Goal: Transaction & Acquisition: Subscribe to service/newsletter

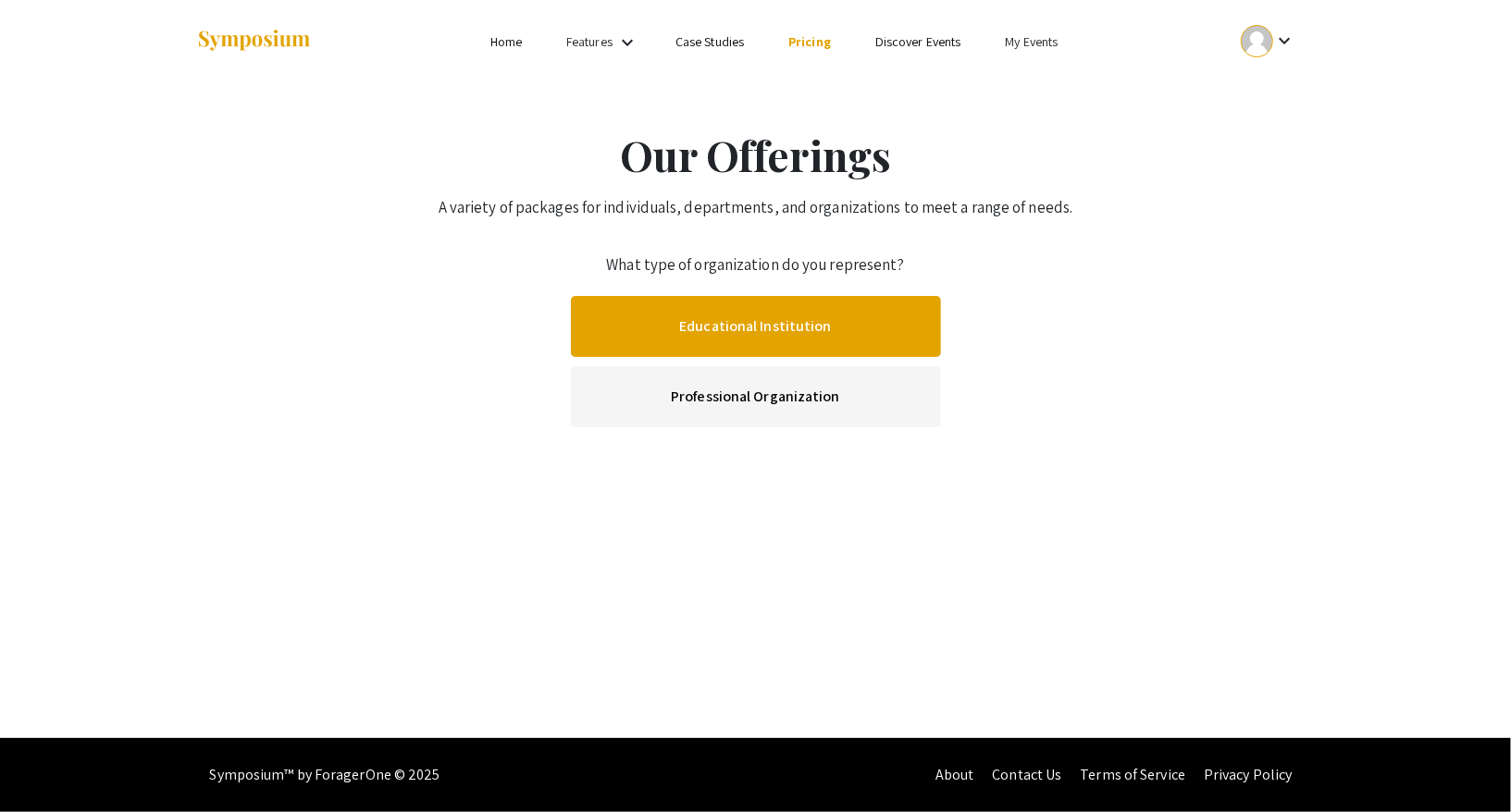
click at [793, 306] on link "Educational Institution" at bounding box center [756, 327] width 370 height 61
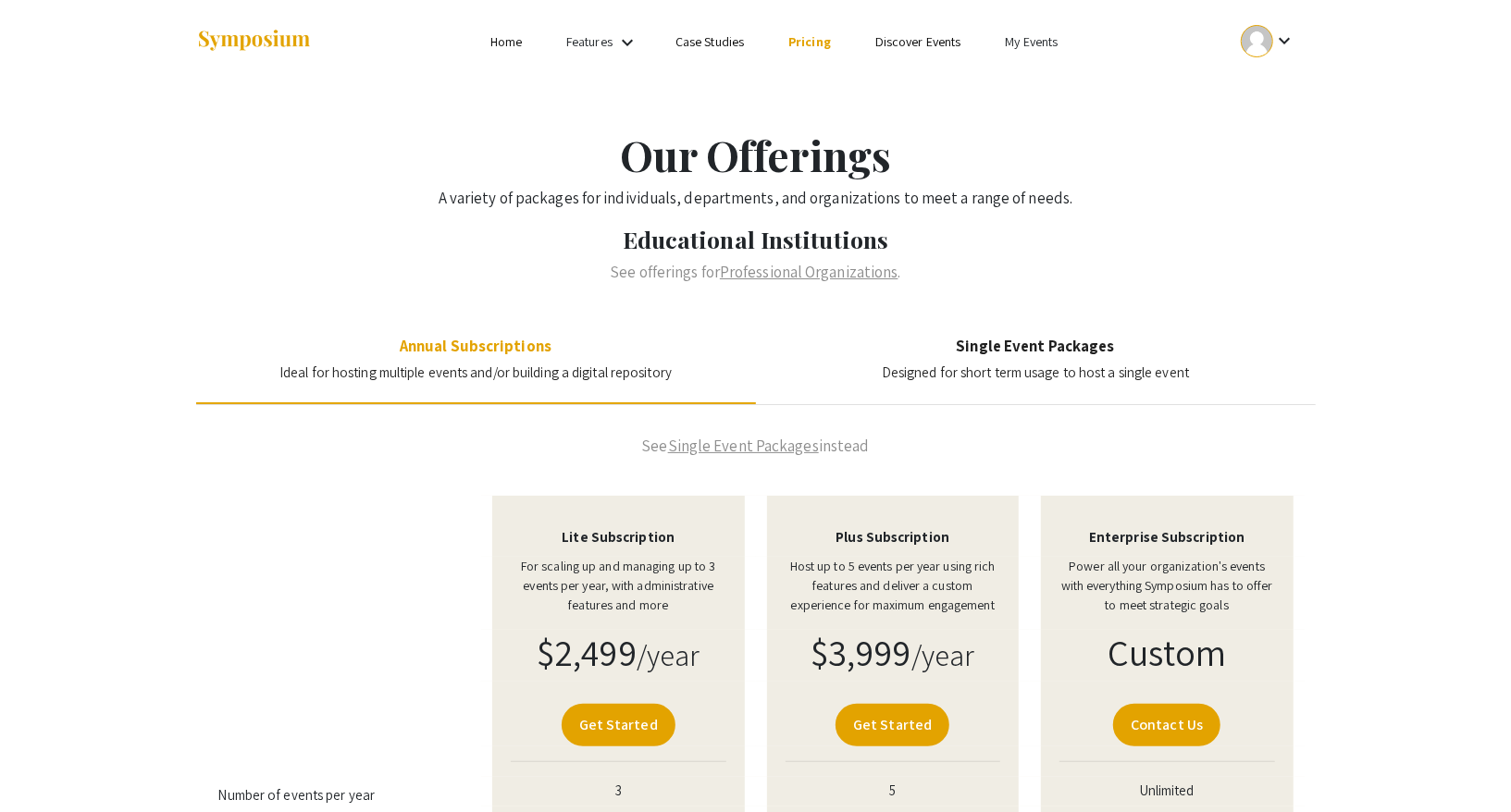
click at [1278, 34] on mat-icon "keyboard_arrow_down" at bounding box center [1283, 40] width 23 height 23
click at [1401, 284] on div at bounding box center [756, 406] width 1511 height 812
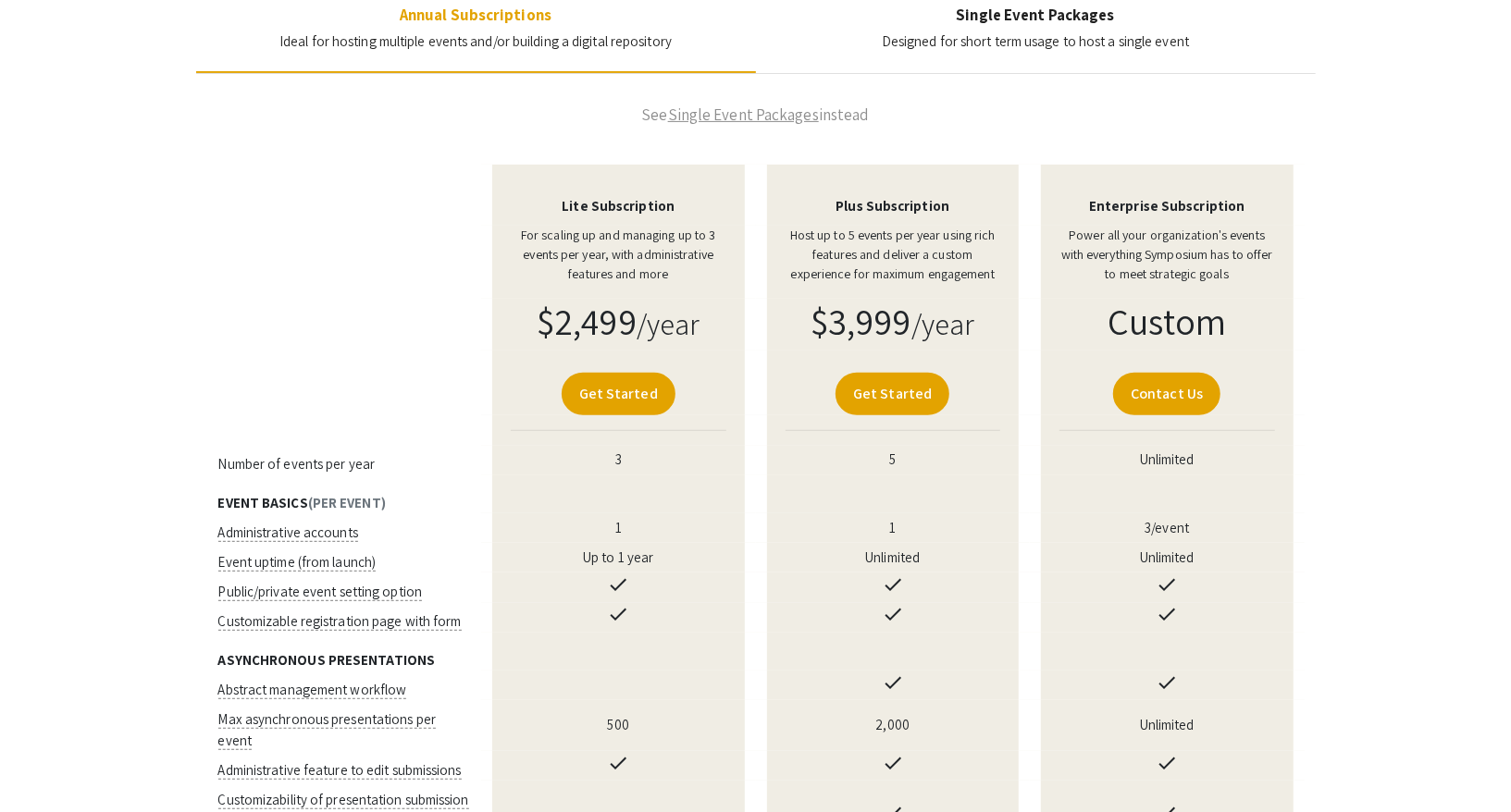
scroll to position [321, 0]
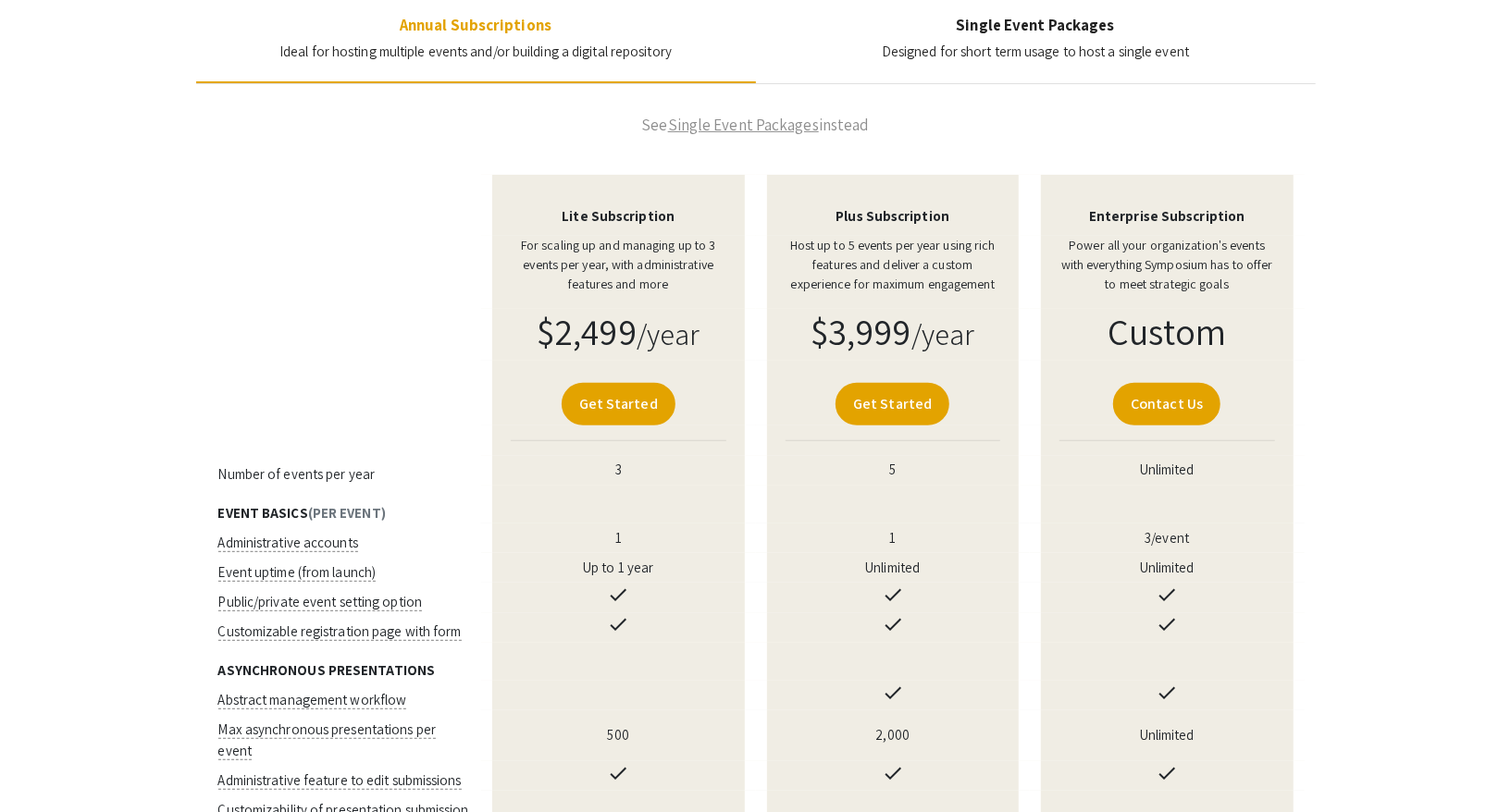
click at [1013, 55] on span "Designed for short term usage to host a single event" at bounding box center [1035, 51] width 307 height 18
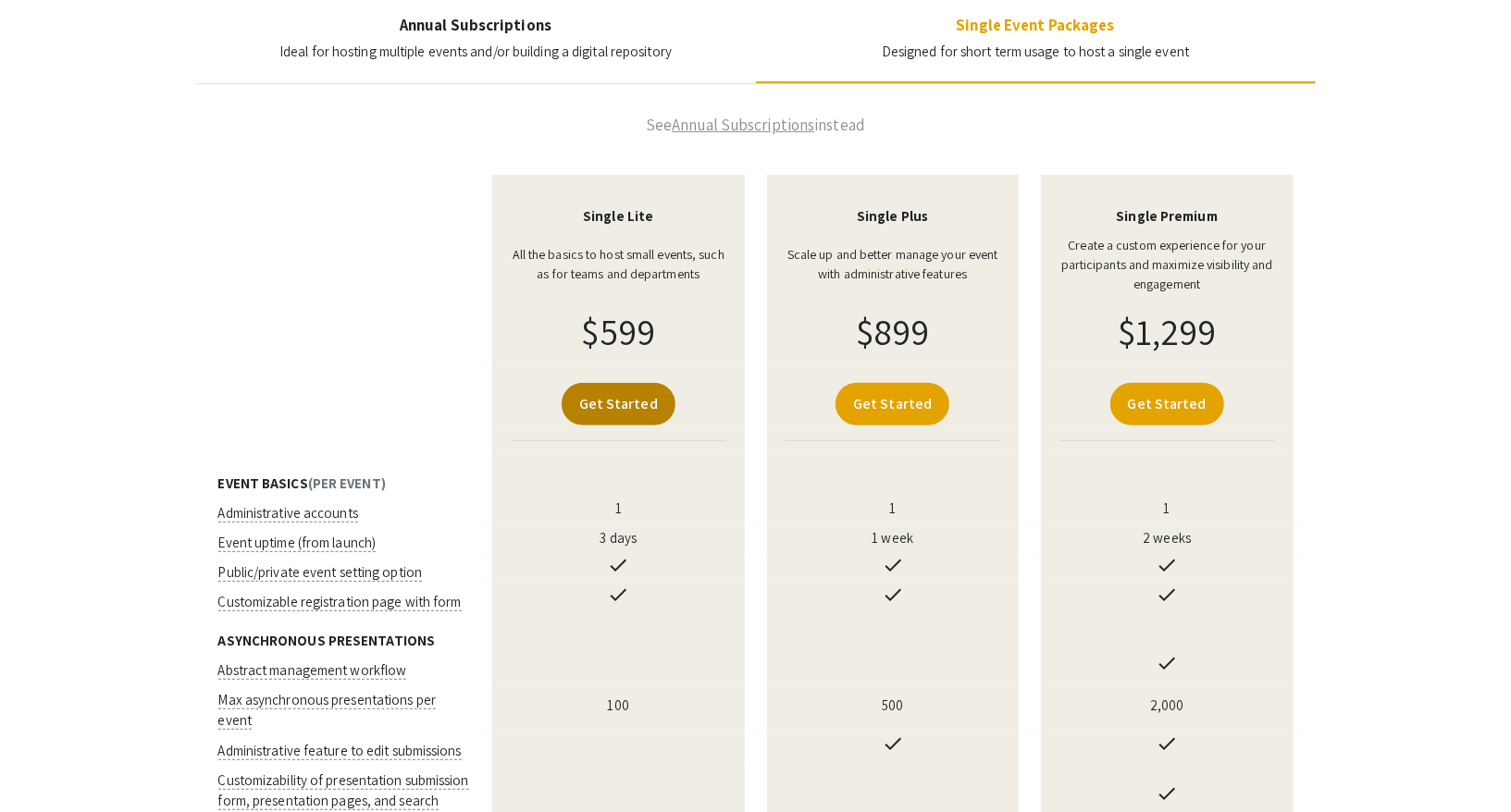
click at [624, 404] on link "Get Started" at bounding box center [618, 403] width 114 height 42
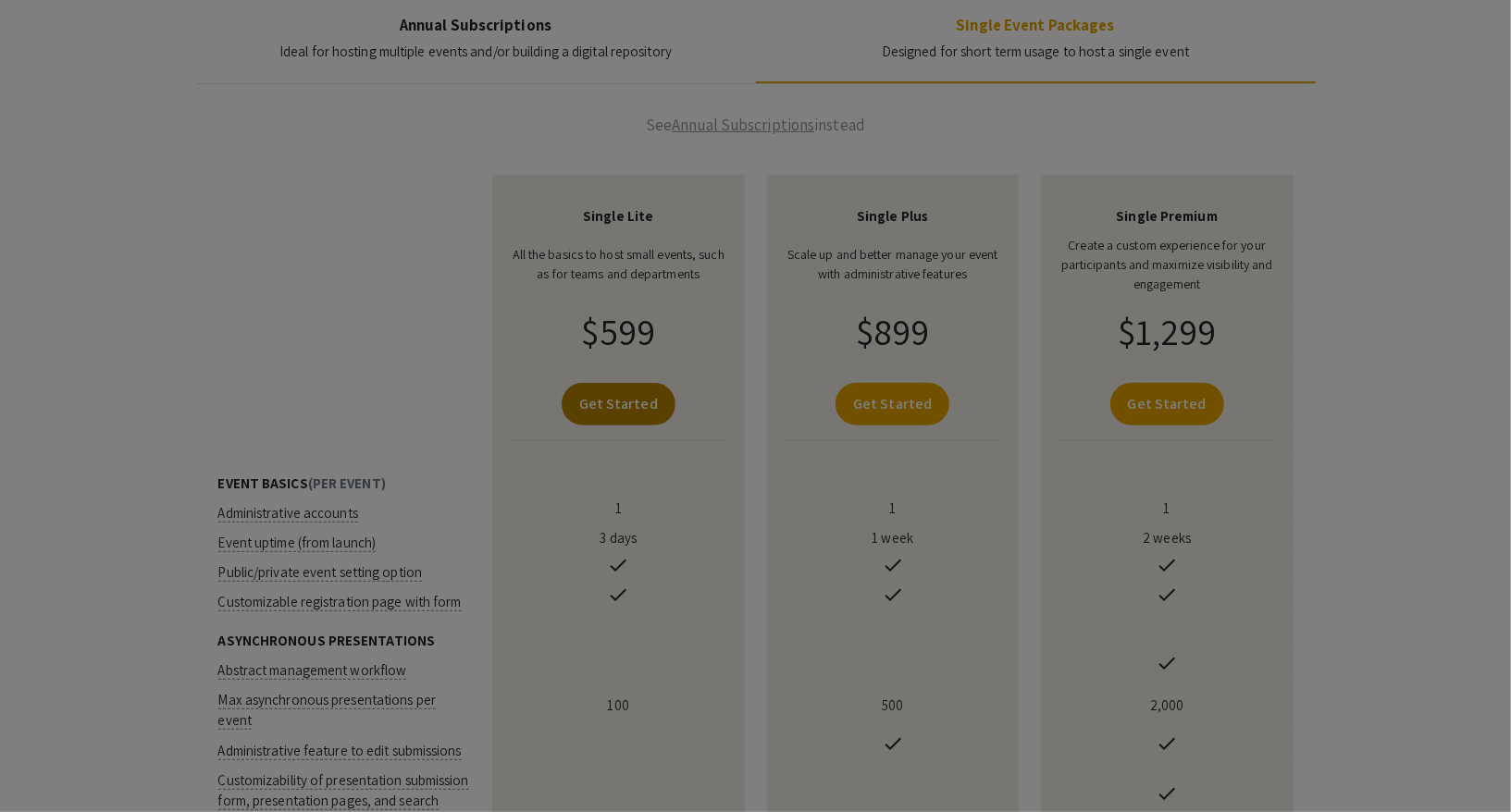
select select
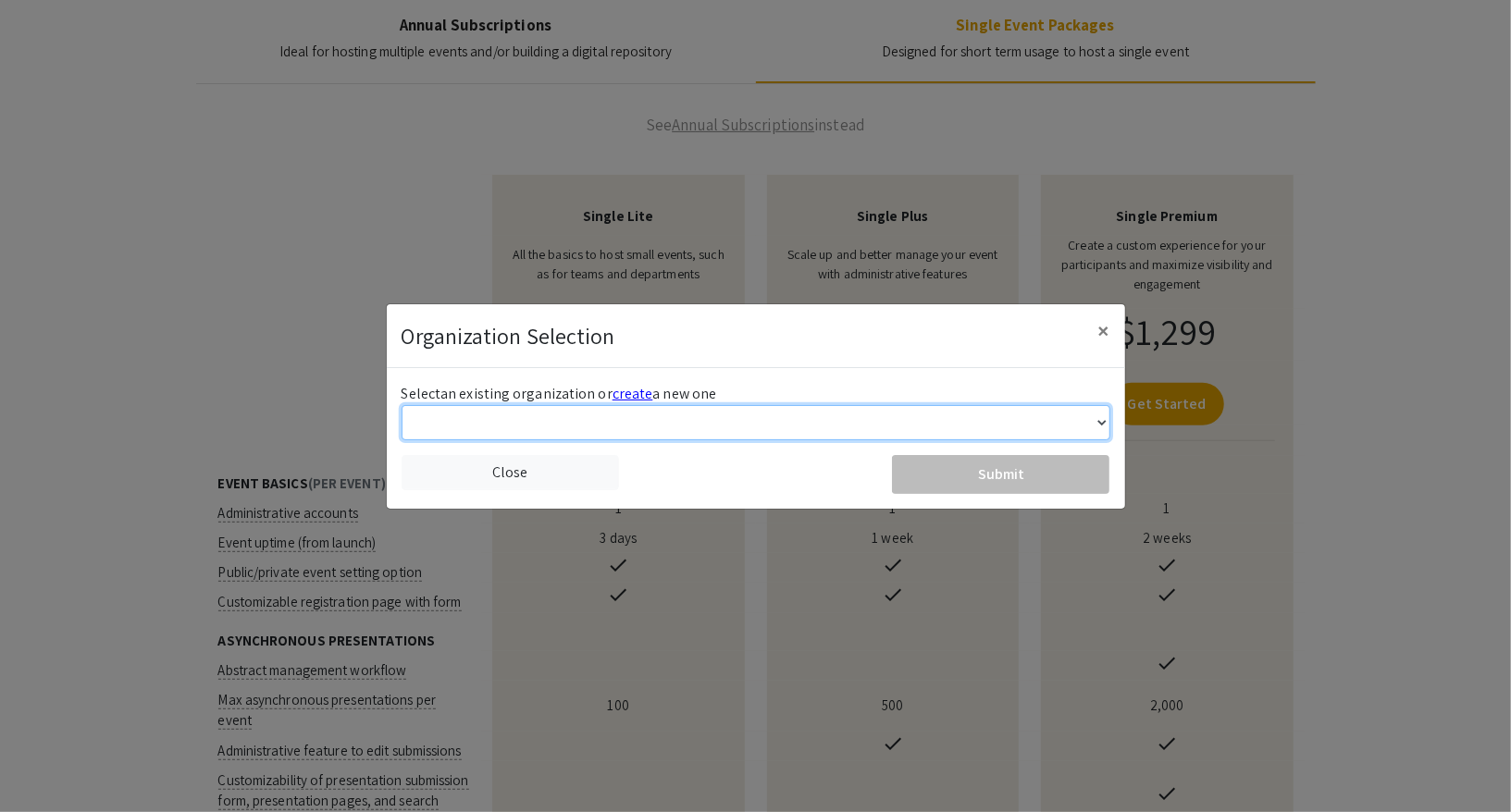
click at [607, 427] on select "[GEOGRAPHIC_DATA] [PERSON_NAME][GEOGRAPHIC_DATA] [GEOGRAPHIC_DATA] [GEOGRAPHIC_…" at bounding box center [756, 423] width 708 height 35
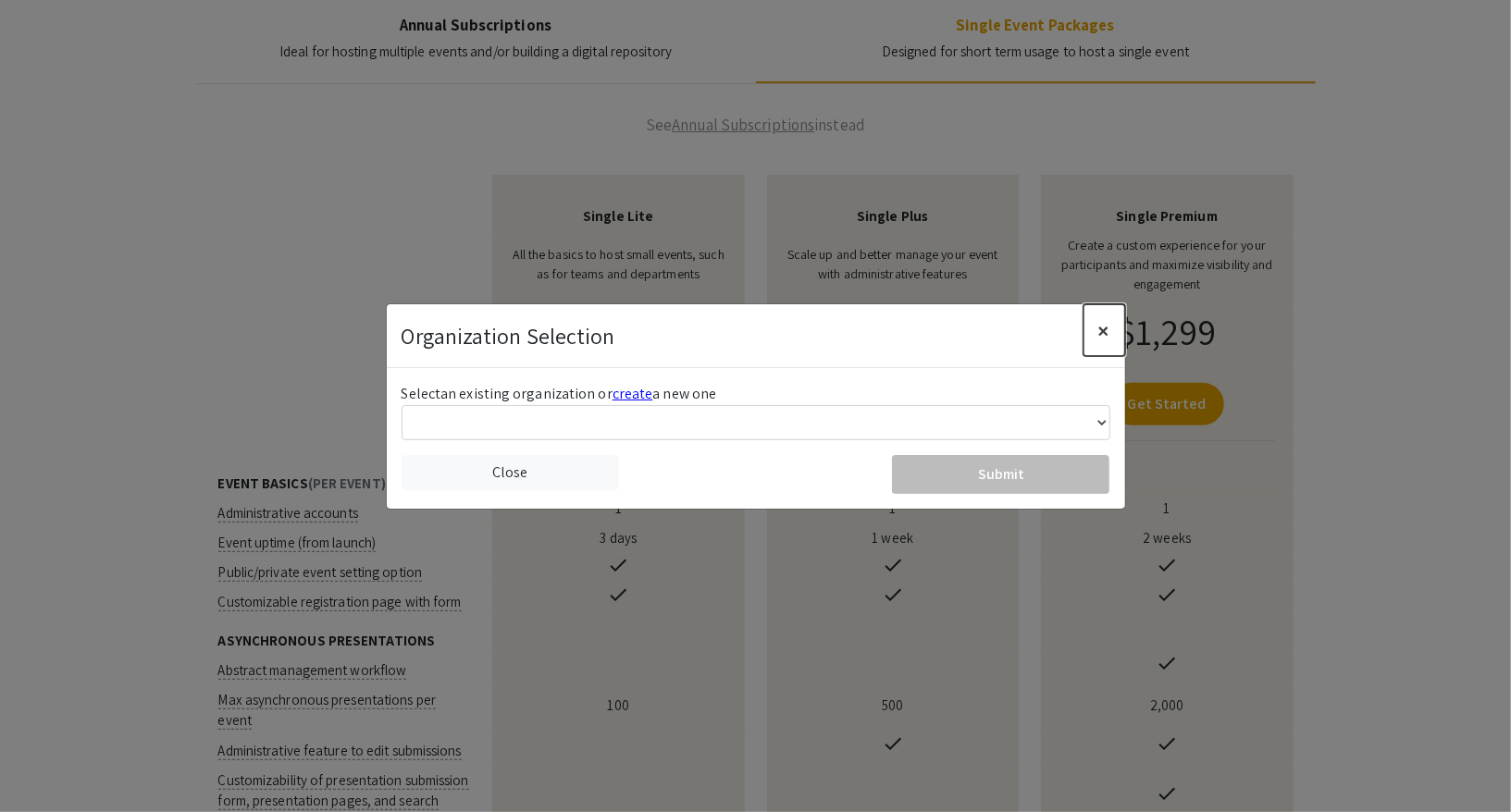
click at [1105, 330] on span "×" at bounding box center [1104, 330] width 12 height 29
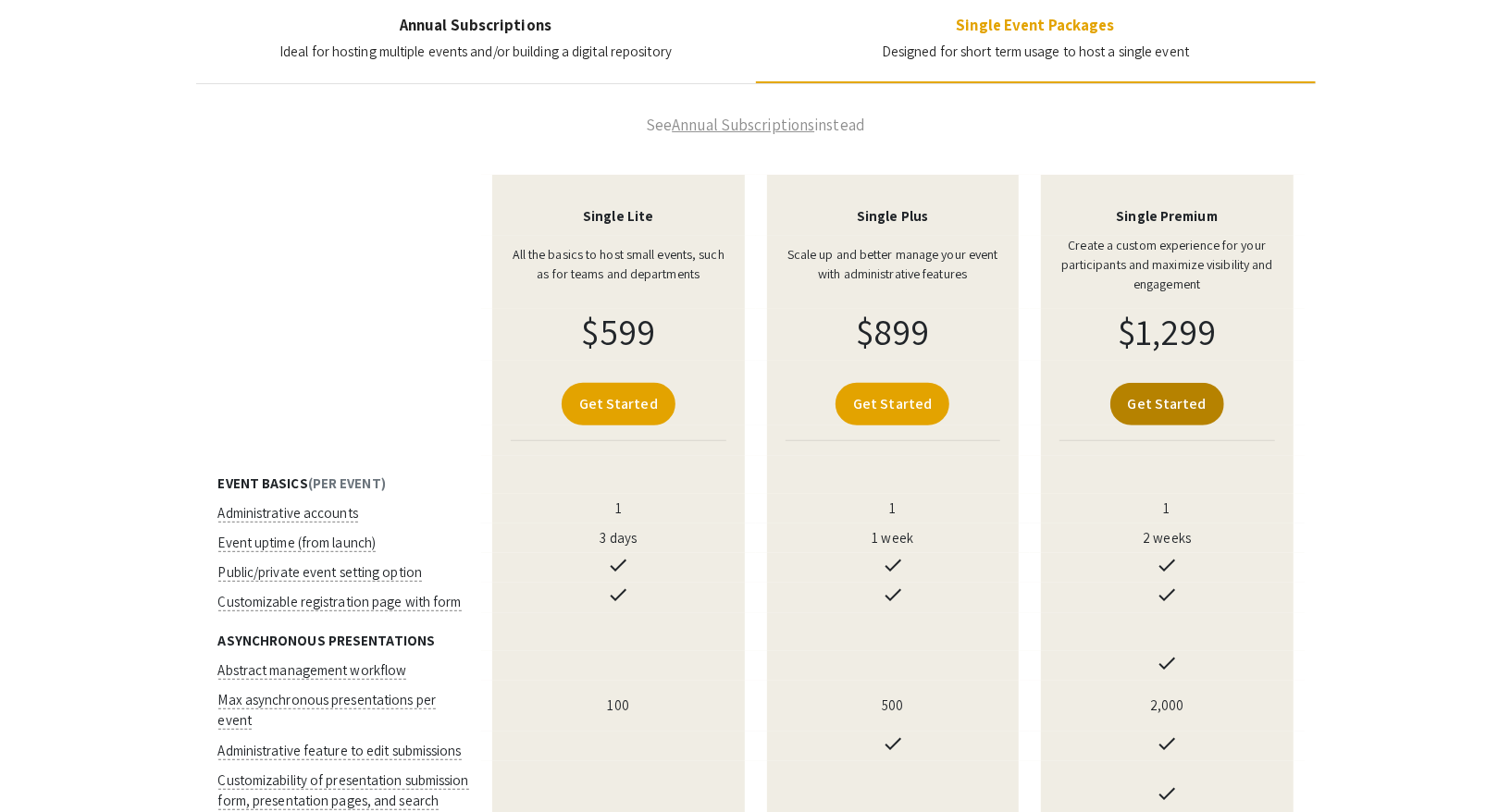
click at [1180, 408] on link "Get Started" at bounding box center [1167, 403] width 114 height 42
select select
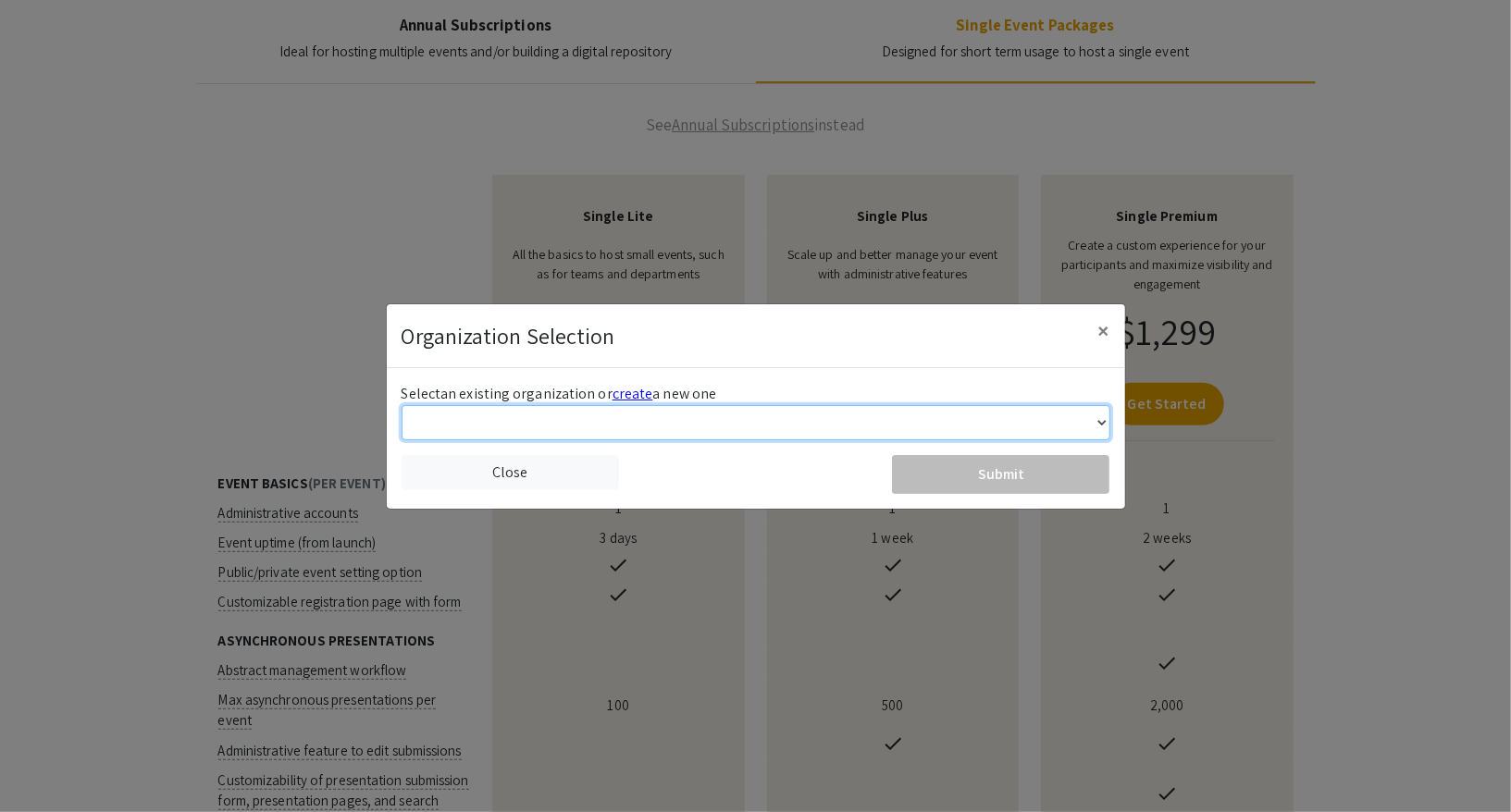
click at [585, 428] on select "[GEOGRAPHIC_DATA] [PERSON_NAME][GEOGRAPHIC_DATA] [GEOGRAPHIC_DATA] [GEOGRAPHIC_…" at bounding box center [756, 423] width 708 height 35
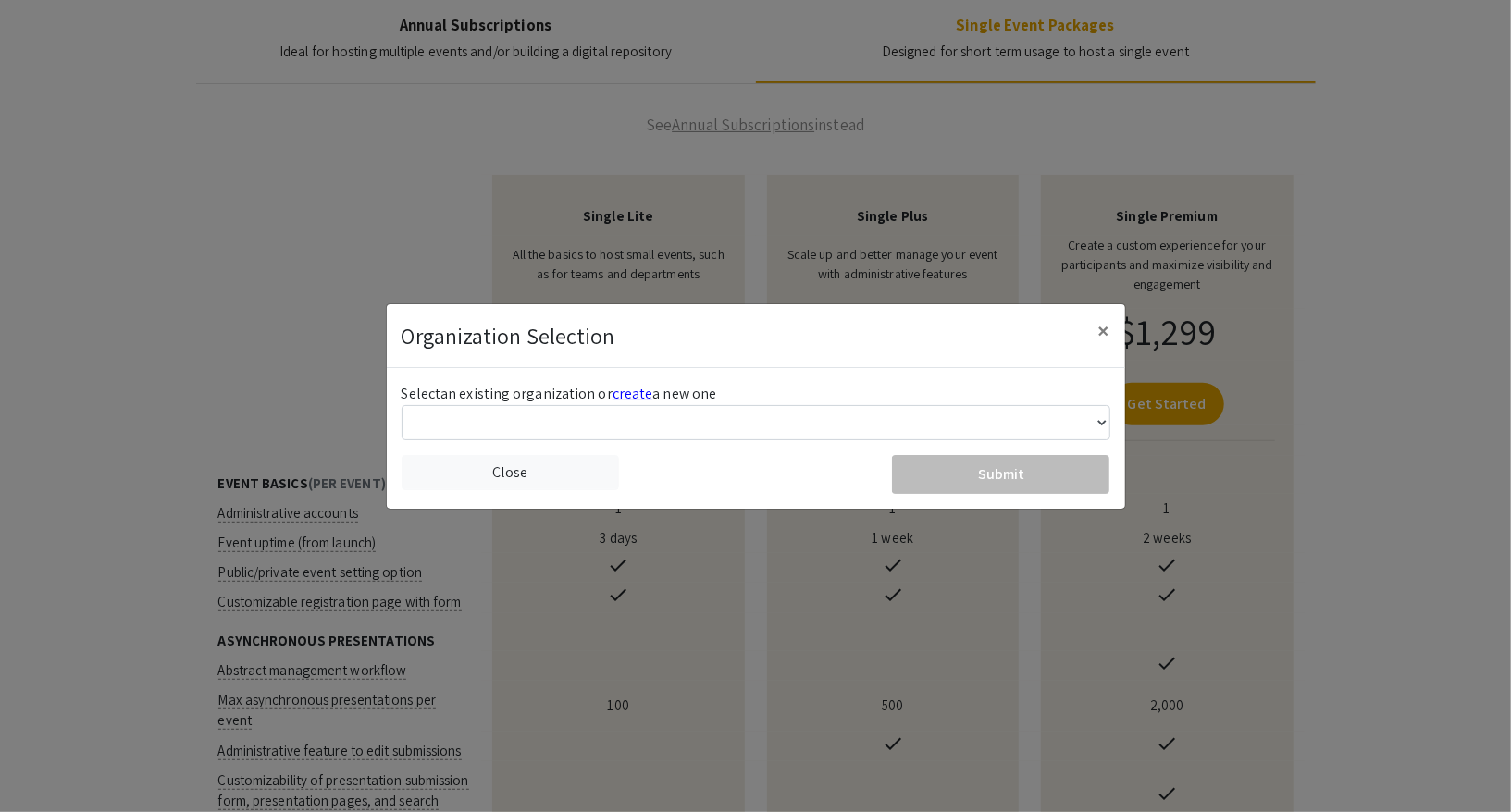
click at [1348, 138] on modal-container "Organization Selection × Select an existing organization or create a new one [G…" at bounding box center [756, 406] width 1511 height 812
